Goal: Transaction & Acquisition: Purchase product/service

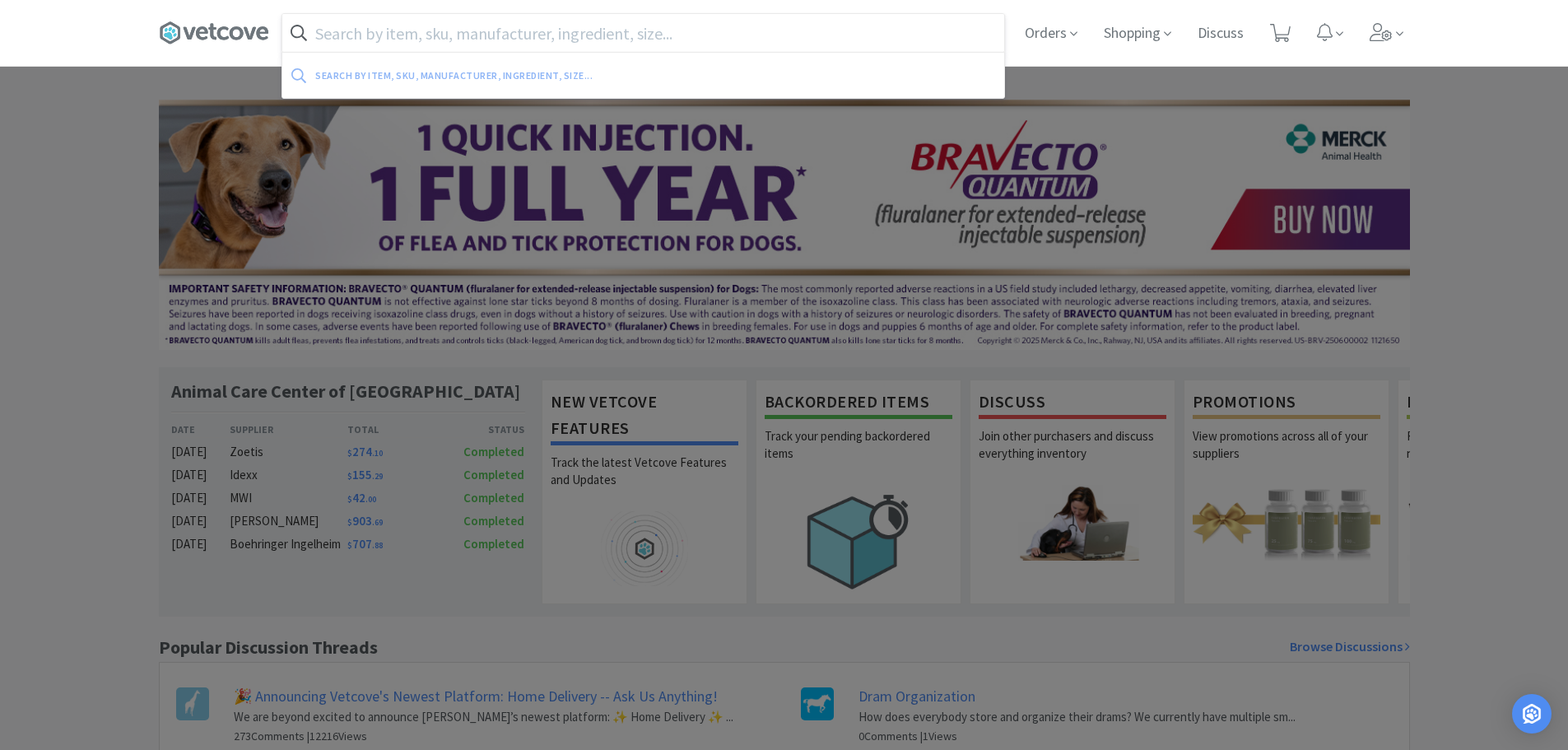
click at [594, 32] on input "text" at bounding box center [643, 33] width 722 height 38
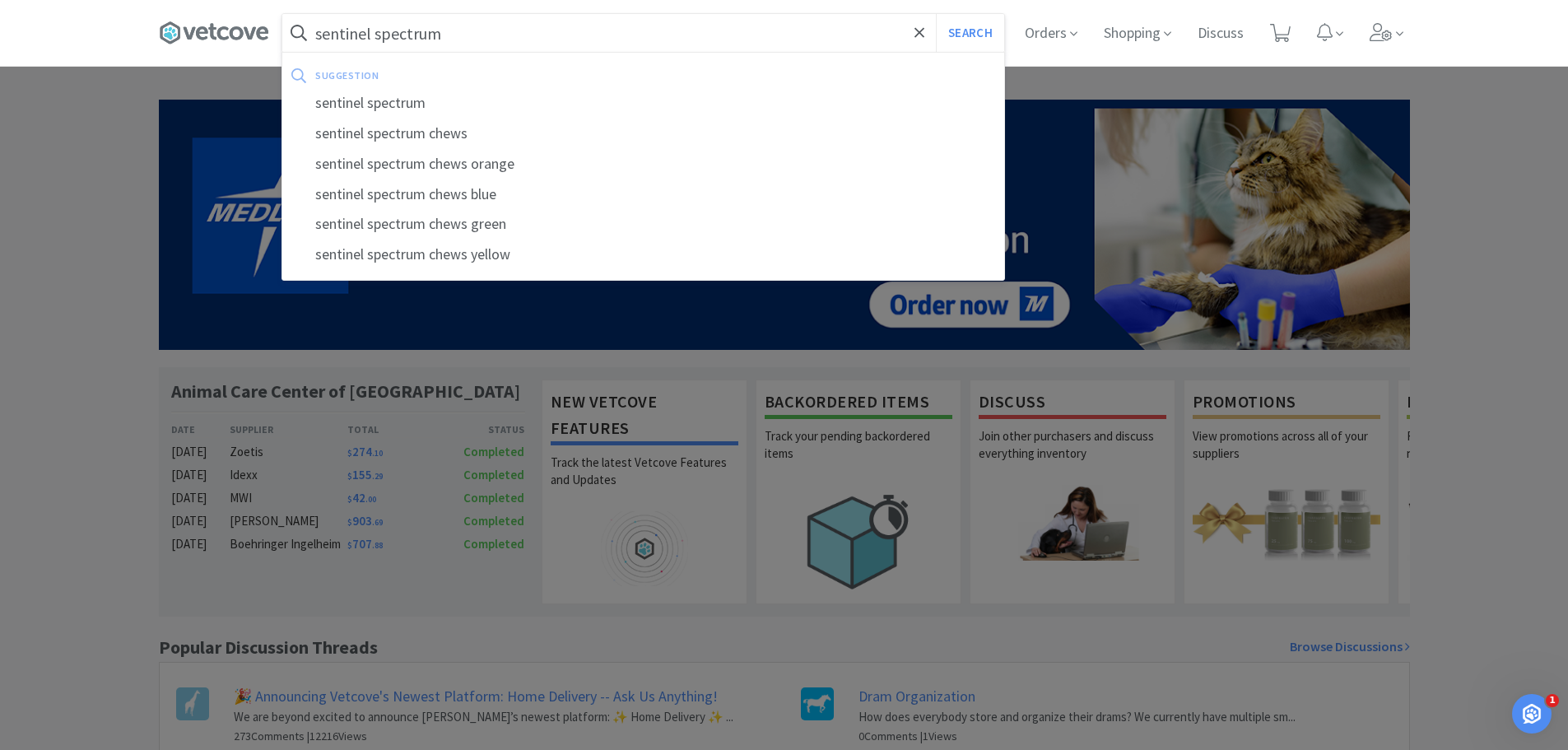
type input "sentinel spectrum"
click at [936, 14] on button "Search" at bounding box center [970, 33] width 69 height 38
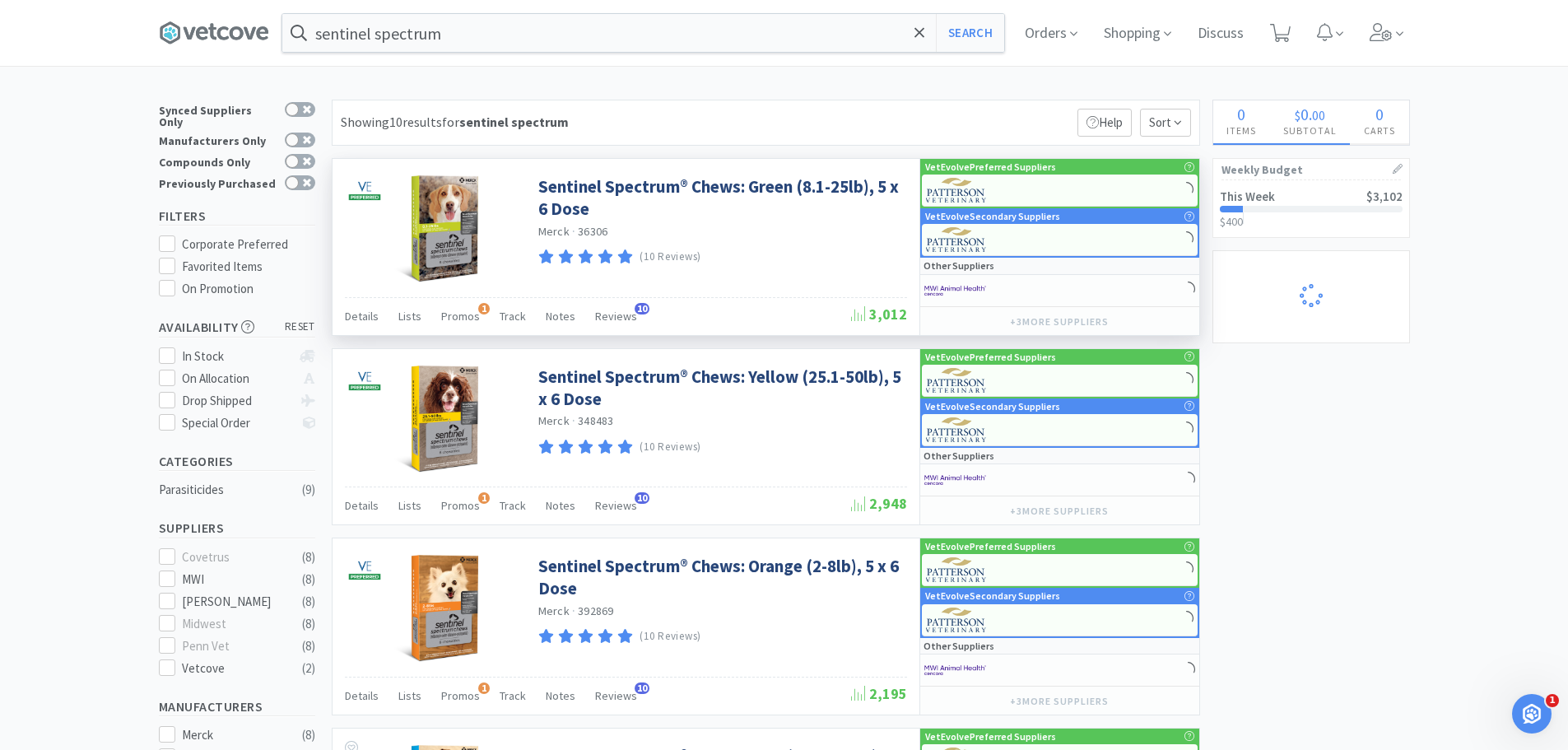
select select "1"
select select "2"
select select "1"
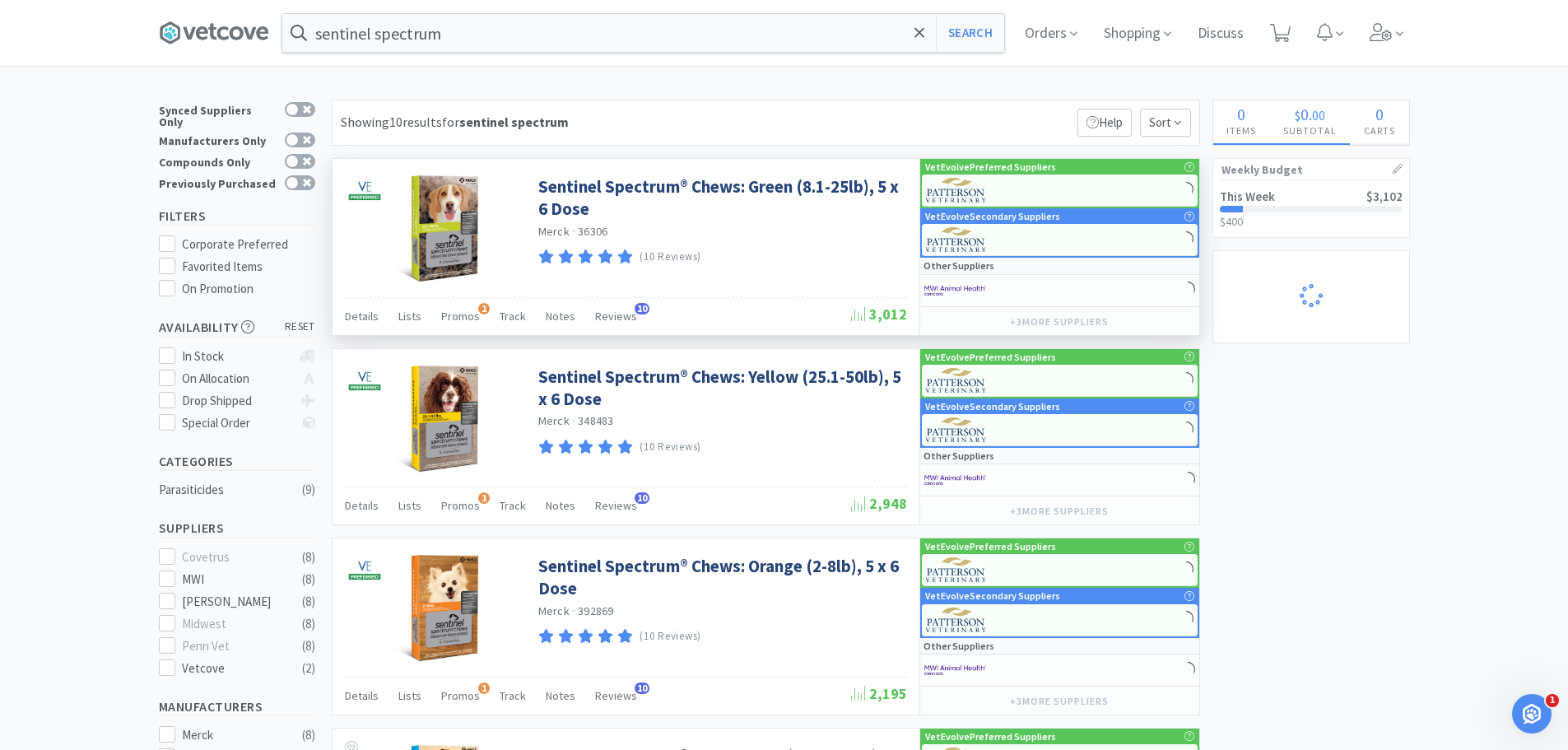
select select "2"
select select "1"
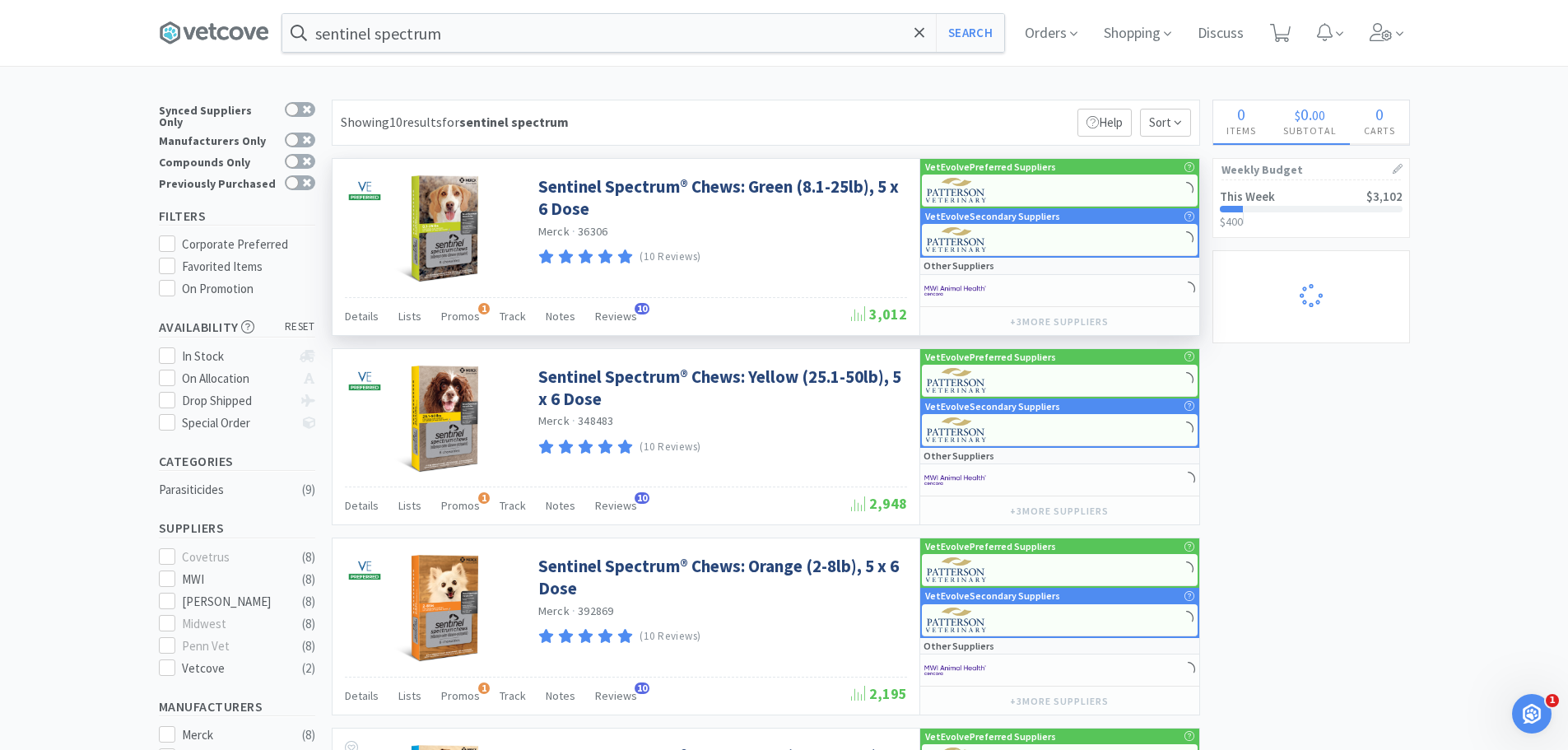
select select "1"
select select "4"
select select "2"
select select "1"
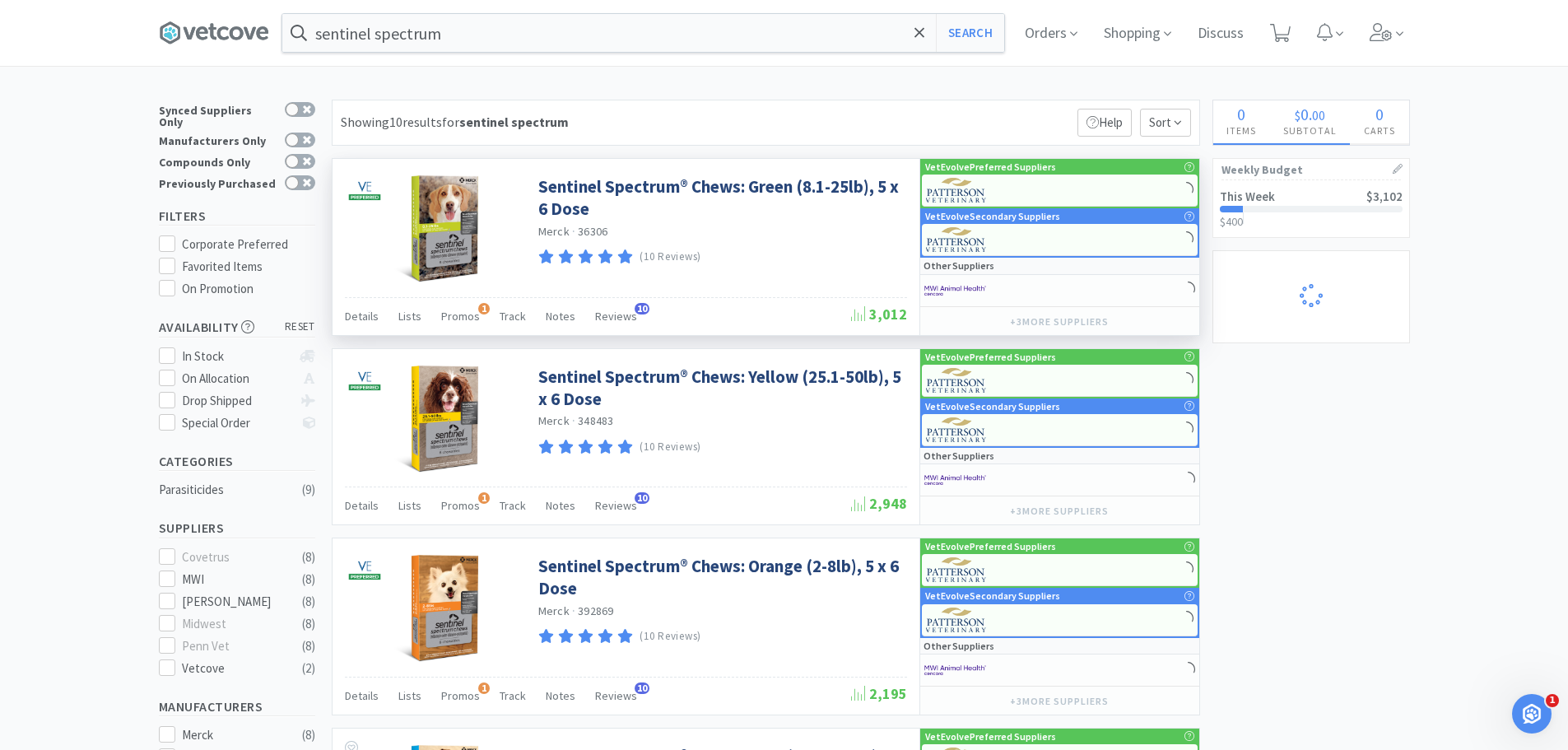
select select "1"
select select "2"
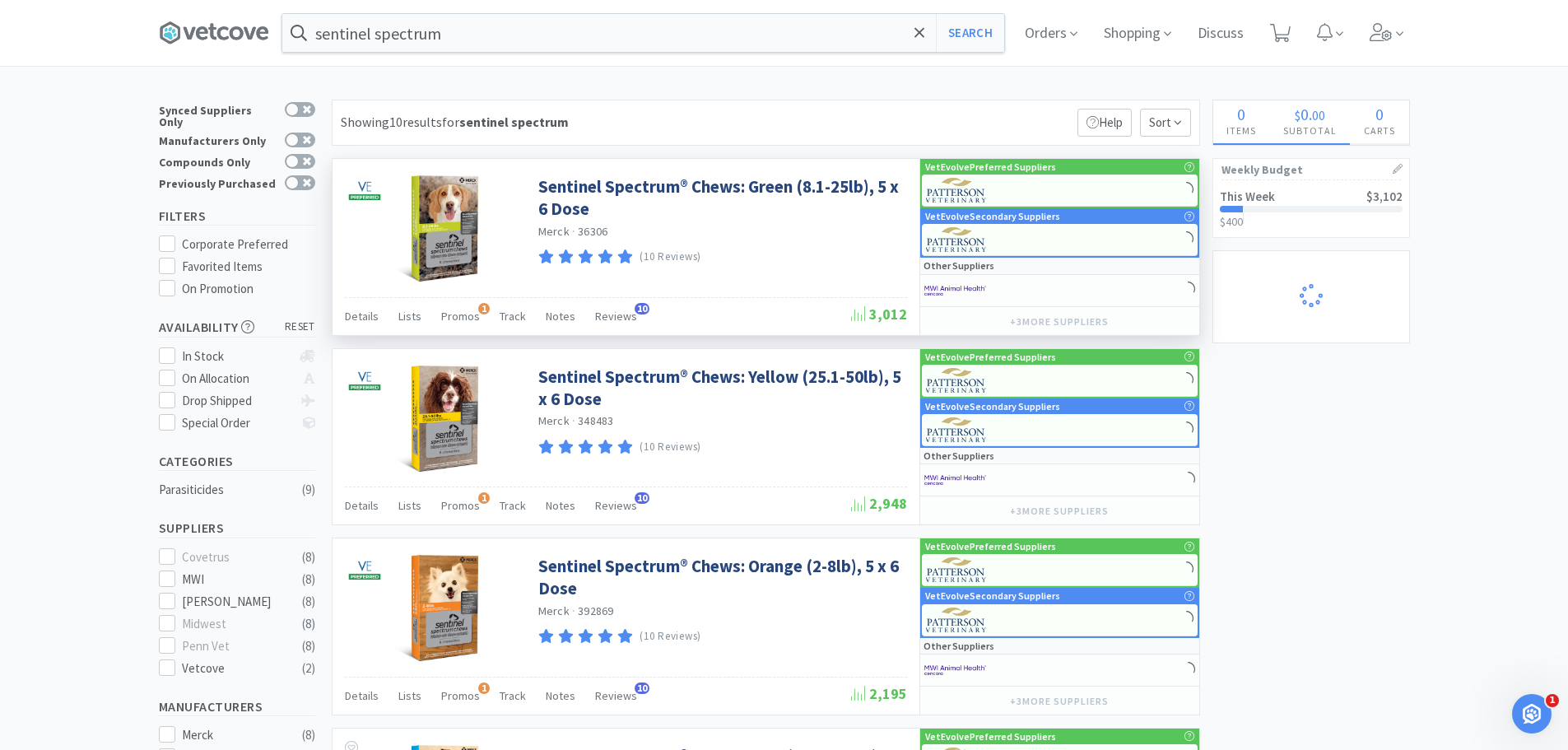
select select "1"
select select "3"
select select "1"
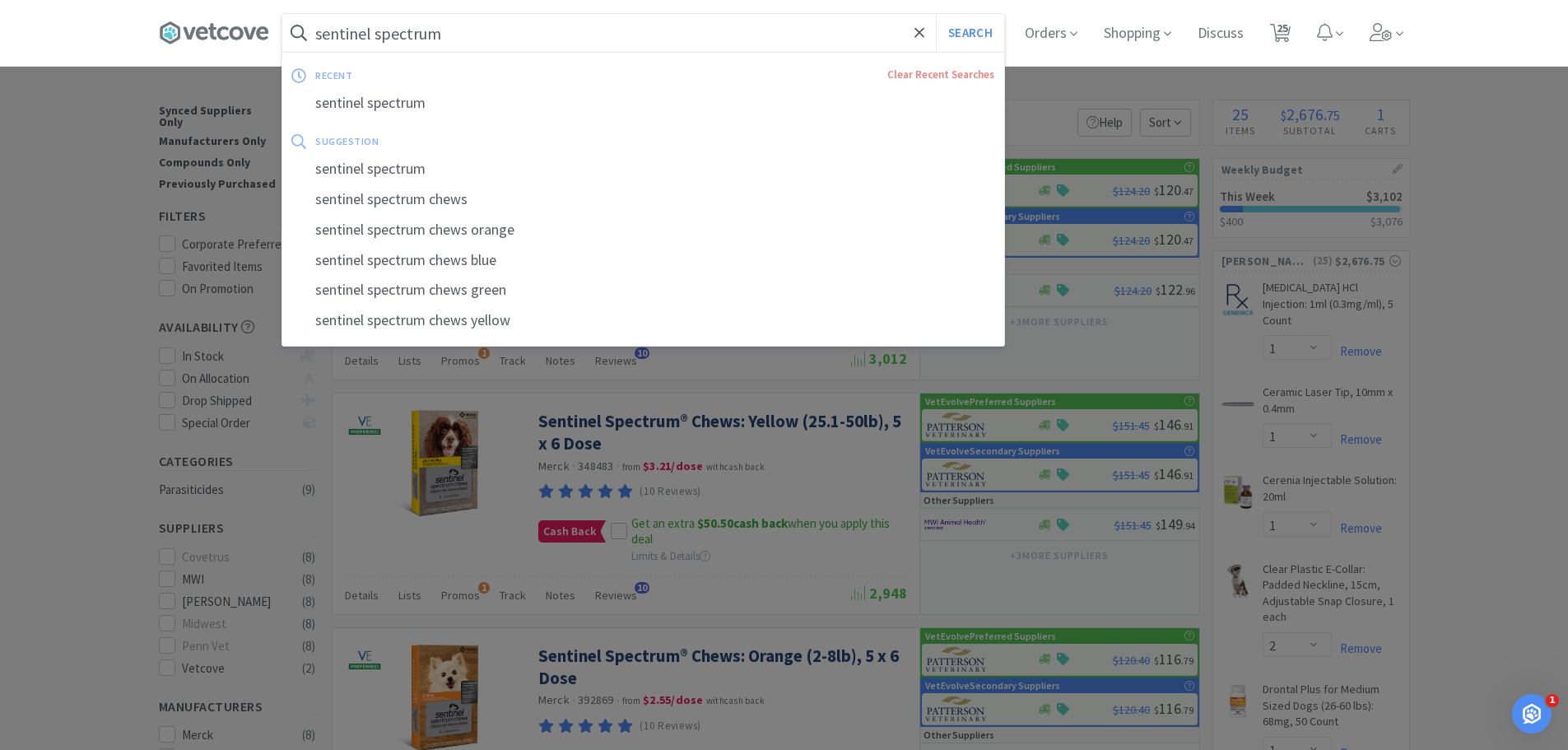
click at [451, 35] on input "sentinel spectrum" at bounding box center [643, 33] width 722 height 38
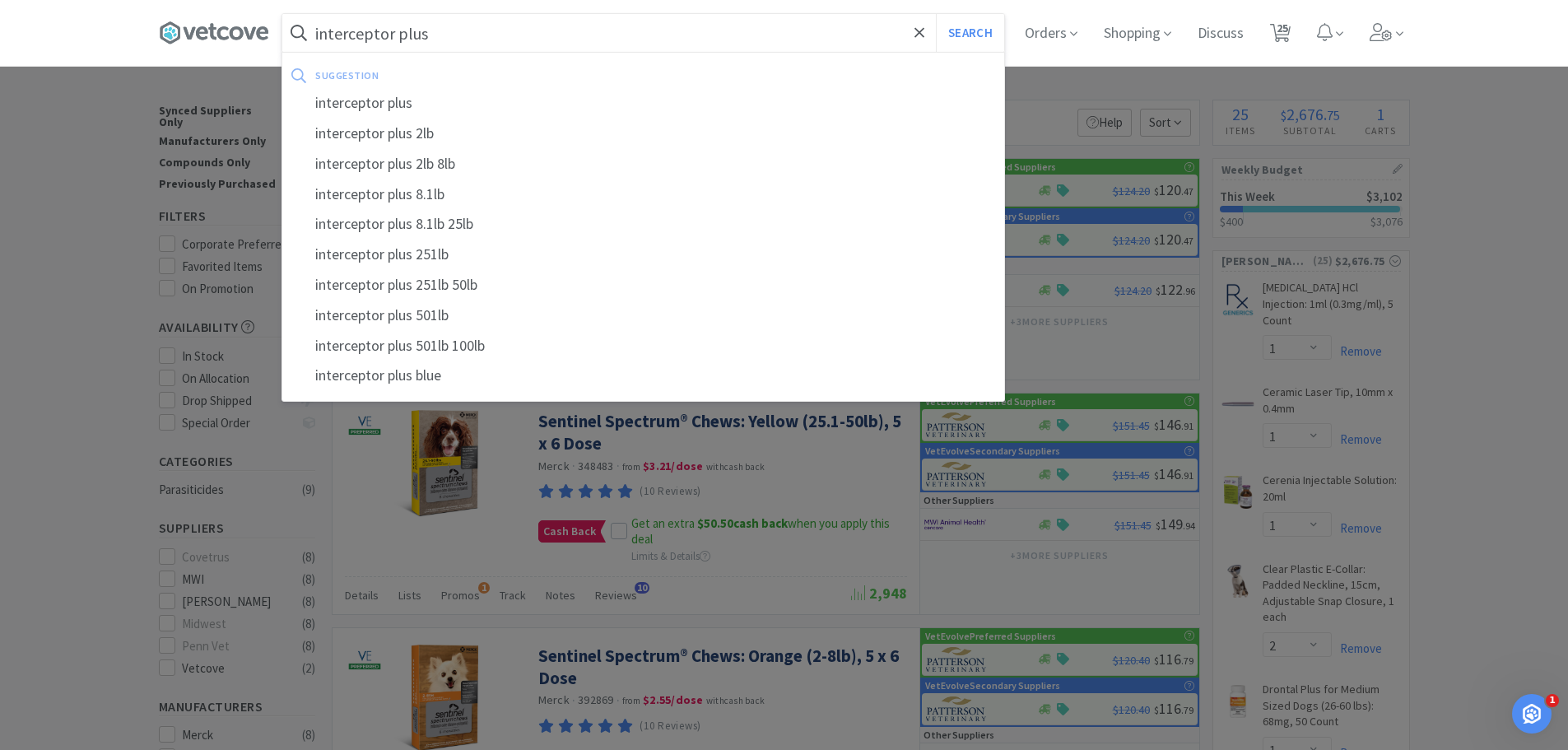
click at [936, 14] on button "Search" at bounding box center [970, 33] width 69 height 38
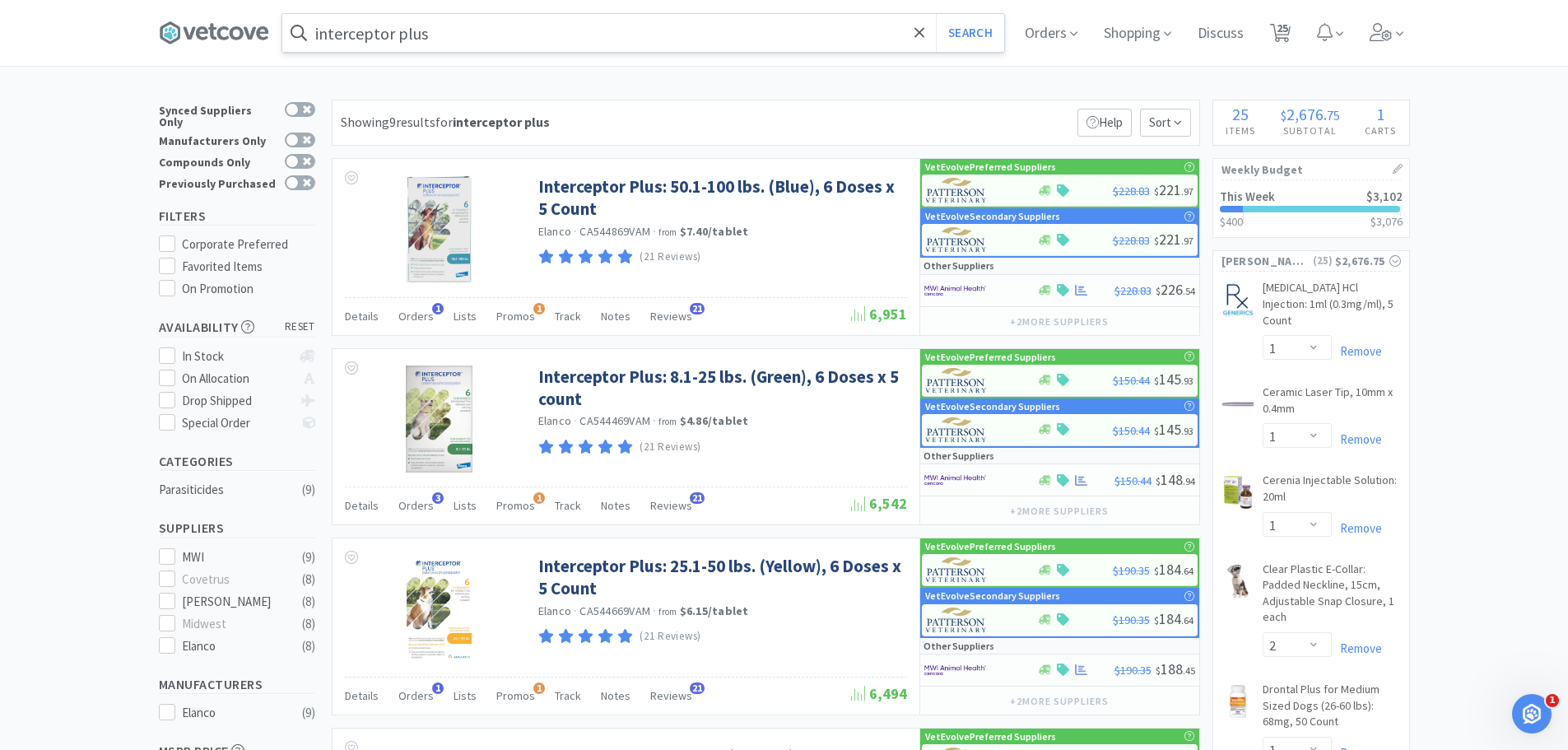
click at [455, 29] on input "interceptor plus" at bounding box center [643, 33] width 722 height 38
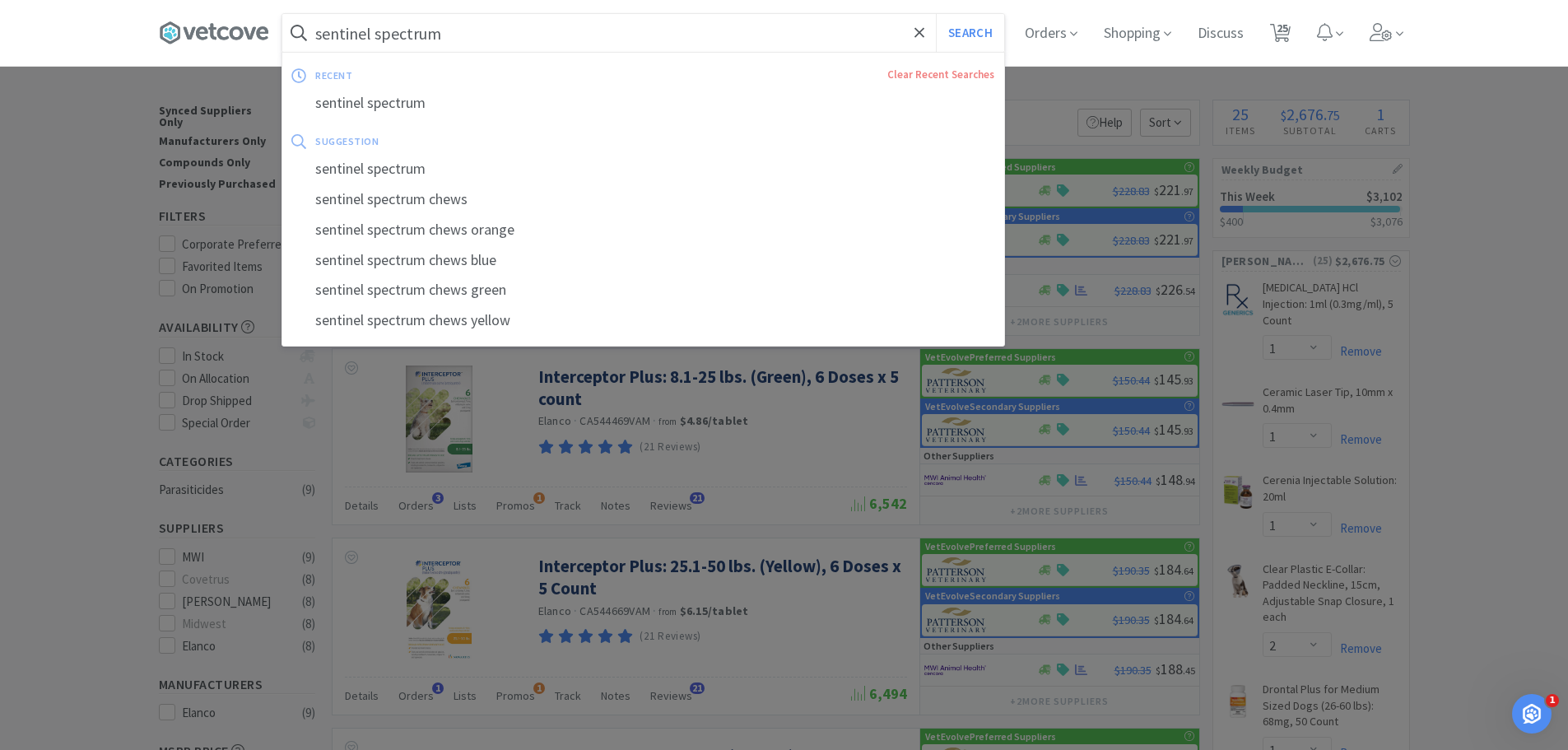
type input "sentinel spectrum"
click at [936, 14] on button "Search" at bounding box center [970, 33] width 69 height 38
